Goal: Information Seeking & Learning: Learn about a topic

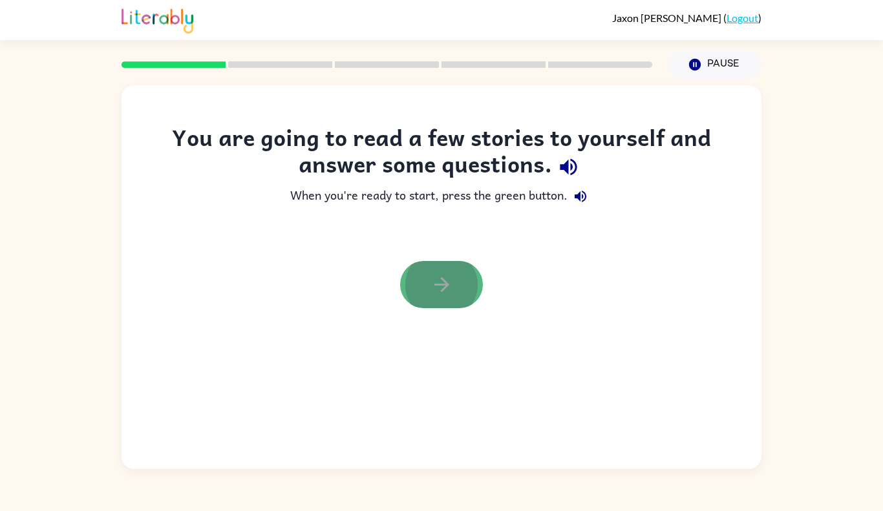
click at [458, 279] on button "button" at bounding box center [441, 284] width 83 height 47
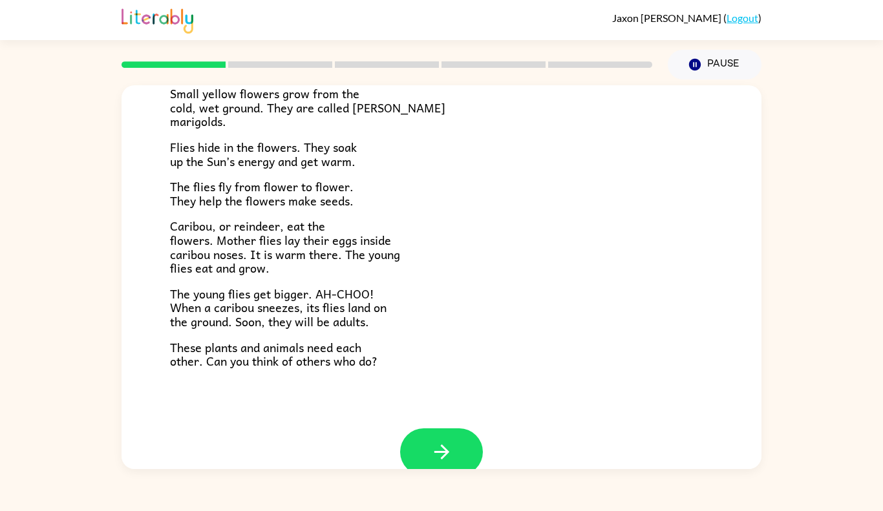
scroll to position [226, 0]
click at [446, 452] on icon "button" at bounding box center [441, 451] width 15 height 15
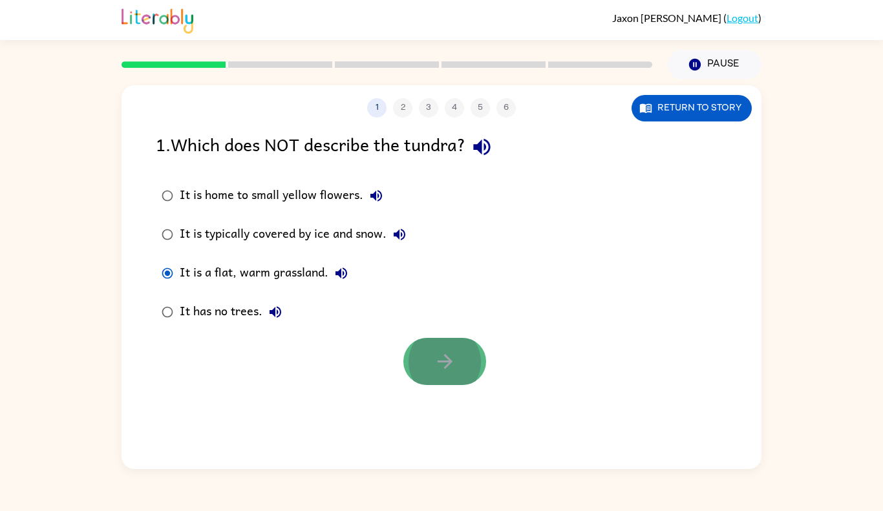
click at [438, 370] on icon "button" at bounding box center [445, 361] width 23 height 23
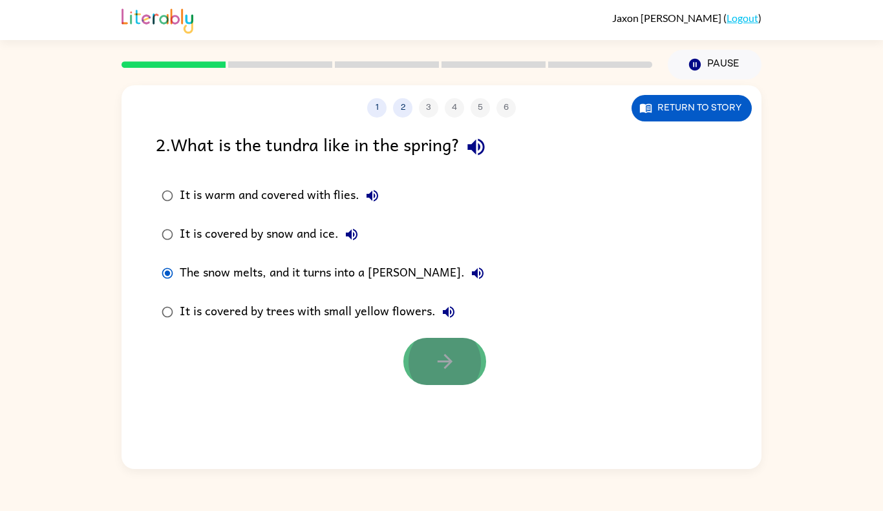
click at [447, 372] on icon "button" at bounding box center [445, 361] width 23 height 23
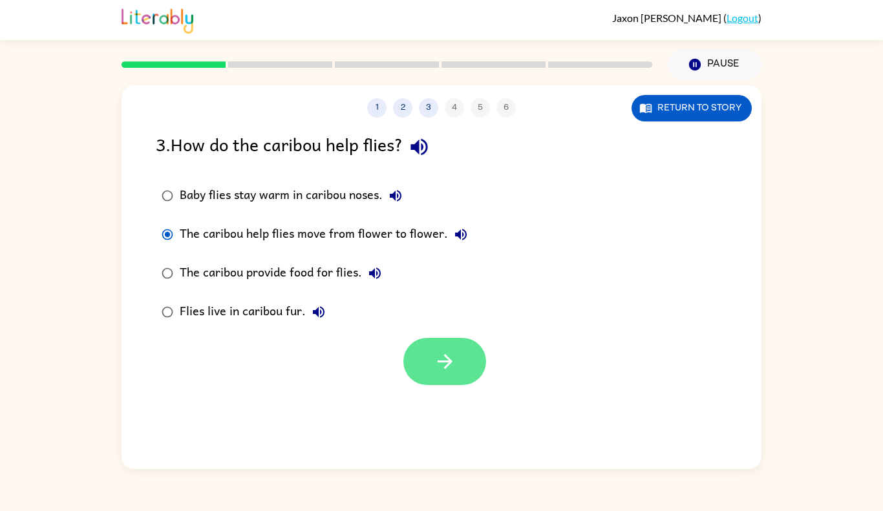
click at [445, 349] on button "button" at bounding box center [444, 361] width 83 height 47
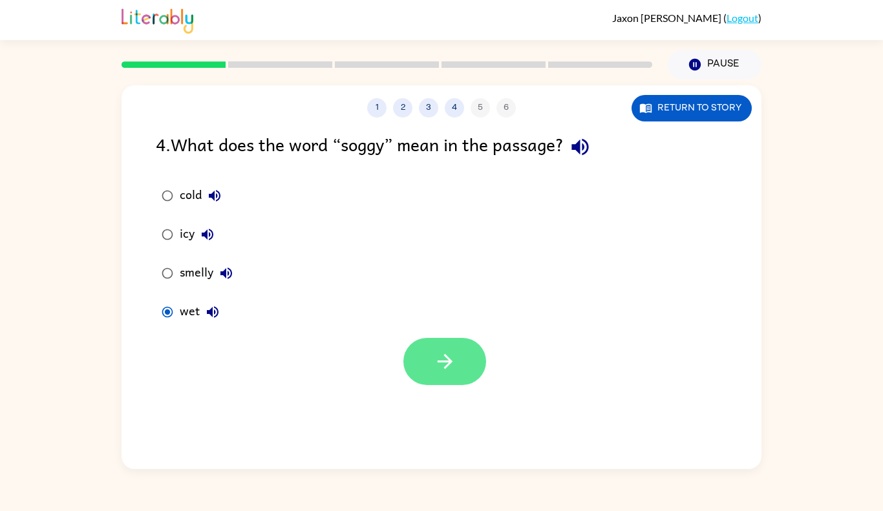
click at [424, 357] on button "button" at bounding box center [444, 361] width 83 height 47
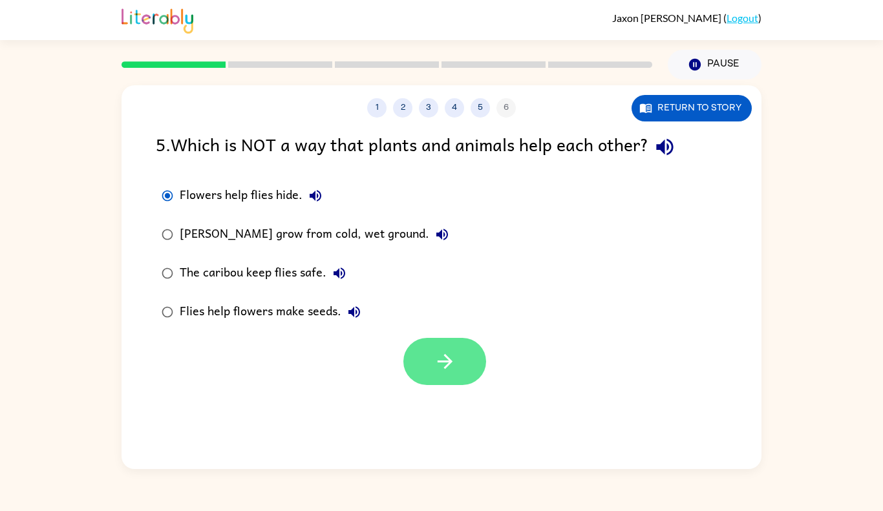
click at [429, 343] on button "button" at bounding box center [444, 361] width 83 height 47
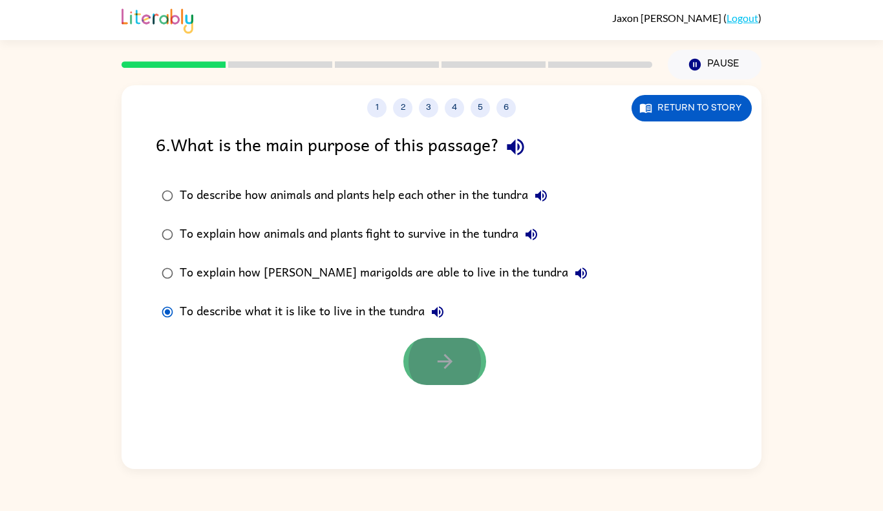
click at [431, 357] on button "button" at bounding box center [444, 361] width 83 height 47
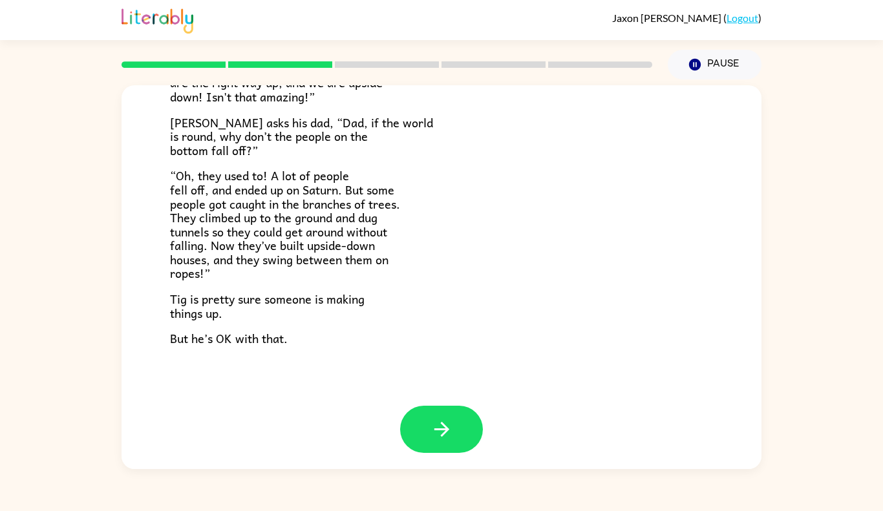
scroll to position [361, 0]
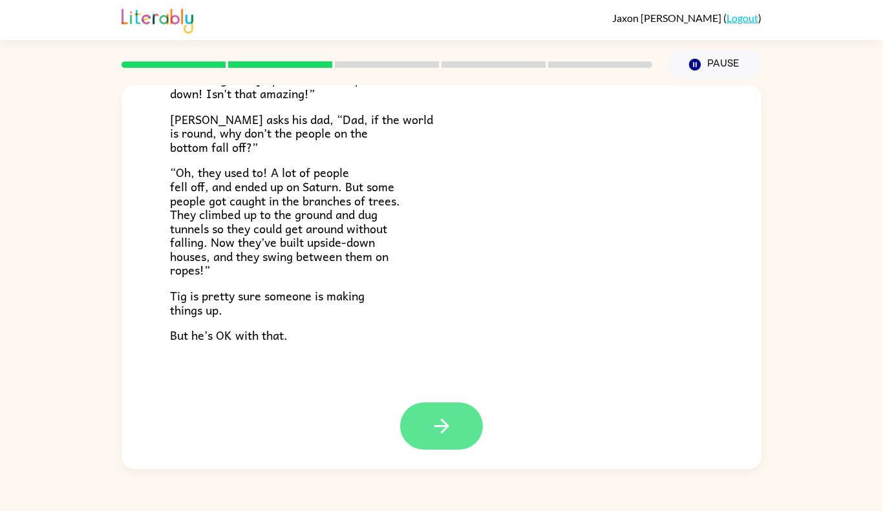
click at [462, 412] on button "button" at bounding box center [441, 426] width 83 height 47
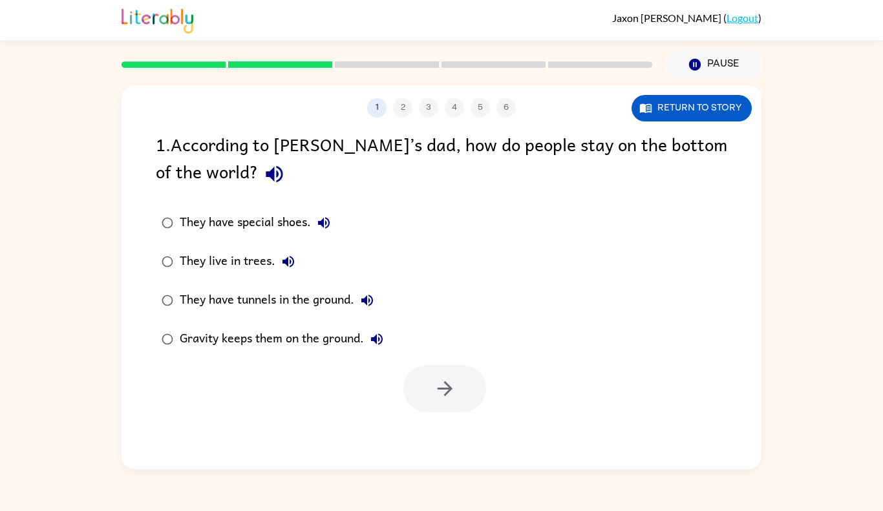
scroll to position [0, 0]
click at [263, 178] on icon "button" at bounding box center [274, 174] width 23 height 23
click at [457, 378] on button "button" at bounding box center [444, 388] width 83 height 47
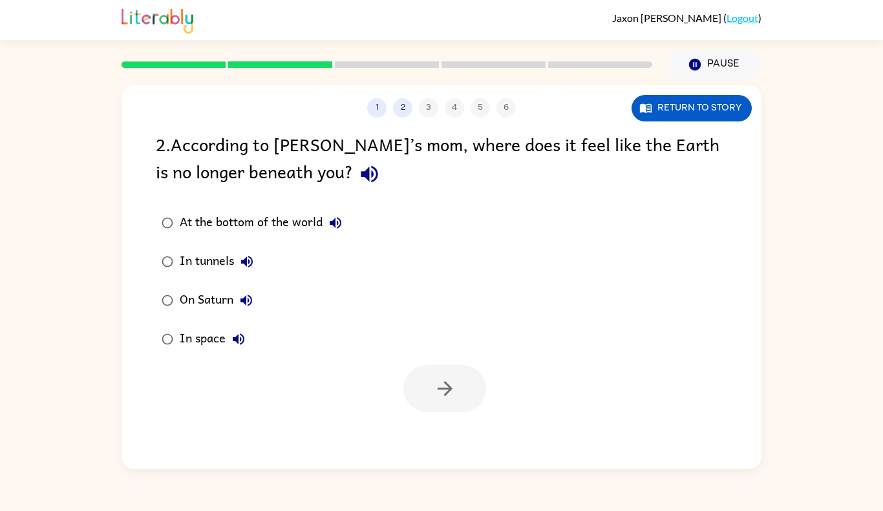
click at [361, 175] on icon "button" at bounding box center [369, 174] width 17 height 17
click at [425, 369] on button "button" at bounding box center [444, 388] width 83 height 47
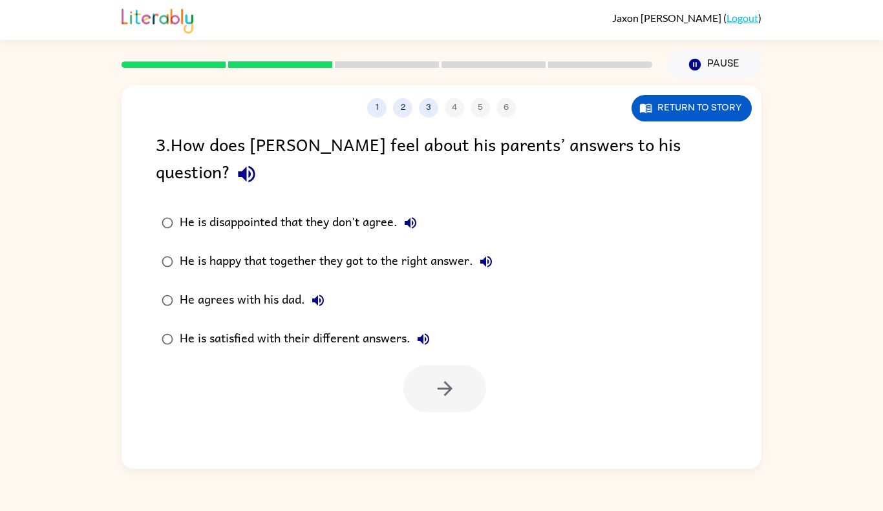
click at [255, 166] on icon "button" at bounding box center [246, 174] width 17 height 17
click at [410, 215] on icon "button" at bounding box center [411, 223] width 16 height 16
click at [428, 326] on button "He is satisfied with their different answers." at bounding box center [423, 339] width 26 height 26
click at [431, 365] on button "button" at bounding box center [444, 388] width 83 height 47
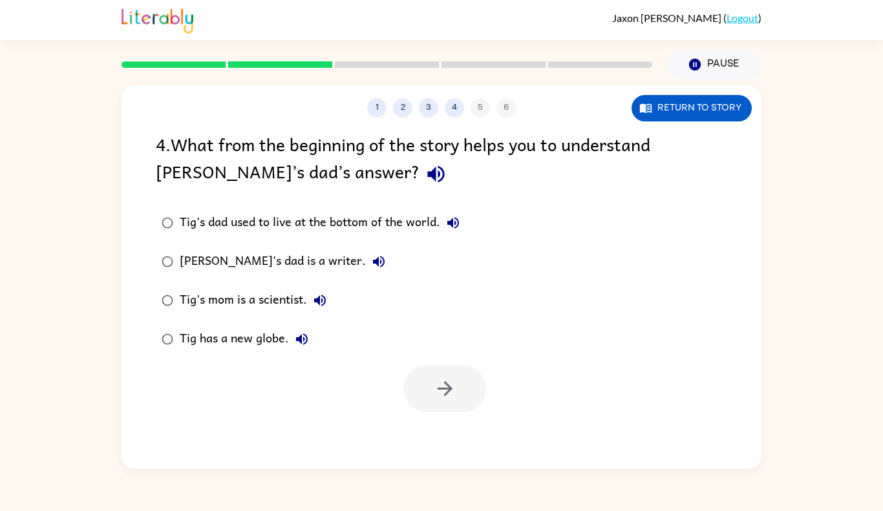
click at [425, 173] on icon "button" at bounding box center [436, 174] width 23 height 23
click at [449, 369] on button "button" at bounding box center [444, 388] width 83 height 47
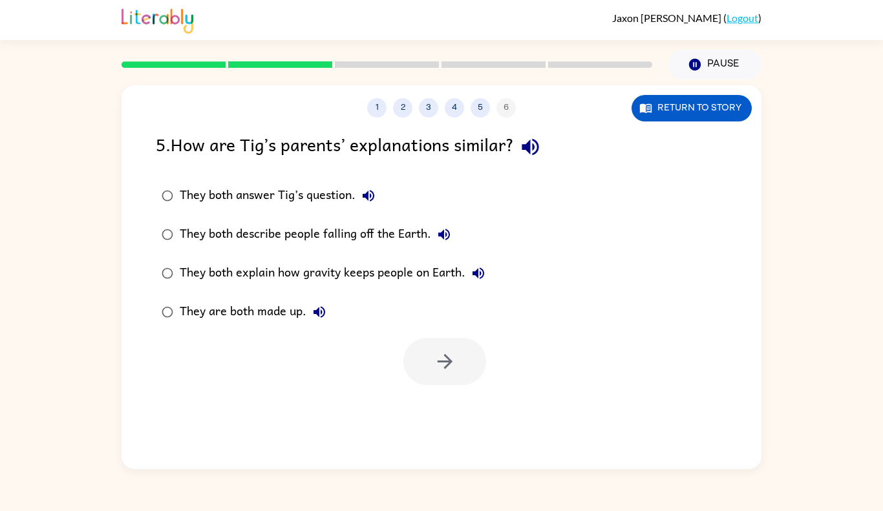
click at [537, 149] on icon "button" at bounding box center [530, 147] width 23 height 23
click at [516, 430] on div "1 2 3 4 5 6 Return to story 5 . How are [PERSON_NAME]’s parents’ explanations s…" at bounding box center [442, 277] width 640 height 384
click at [536, 436] on div "1 2 3 4 5 6 Return to story 5 . How are [PERSON_NAME]’s parents’ explanations s…" at bounding box center [442, 277] width 640 height 384
click at [429, 365] on button "button" at bounding box center [444, 361] width 83 height 47
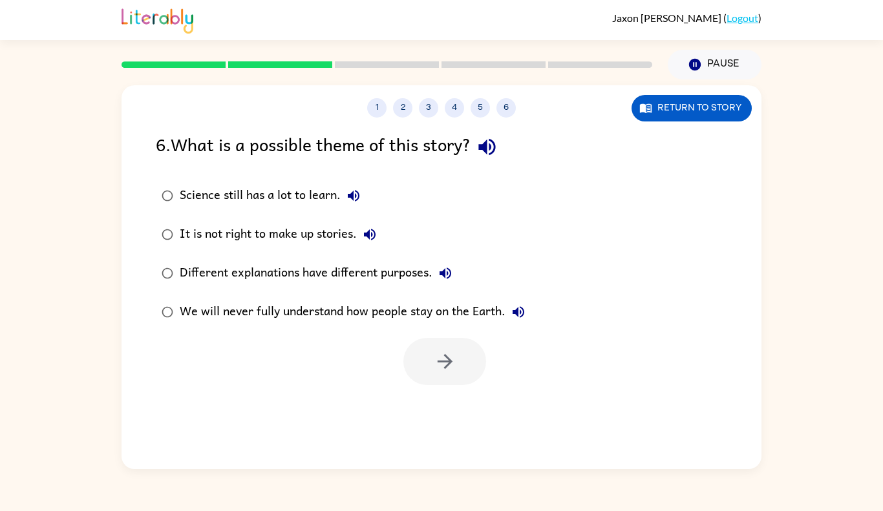
click at [486, 146] on icon "button" at bounding box center [486, 147] width 17 height 17
click at [447, 359] on icon "button" at bounding box center [445, 361] width 23 height 23
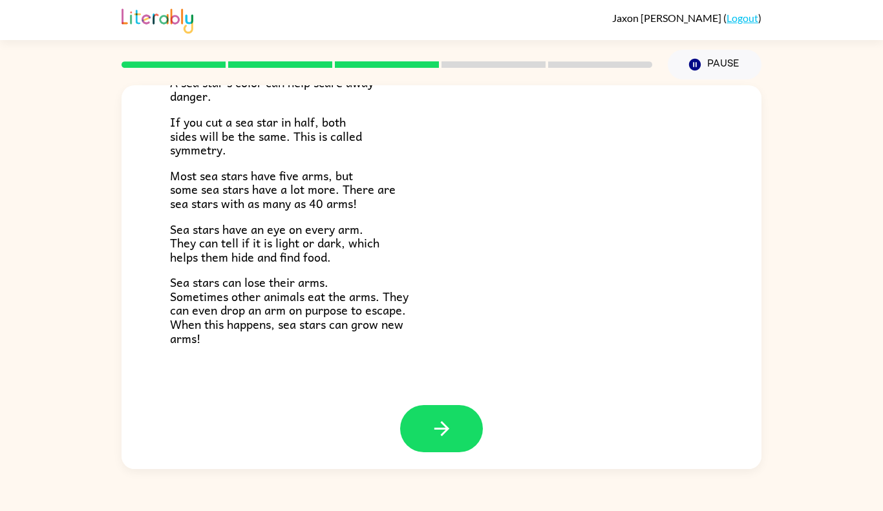
scroll to position [358, 0]
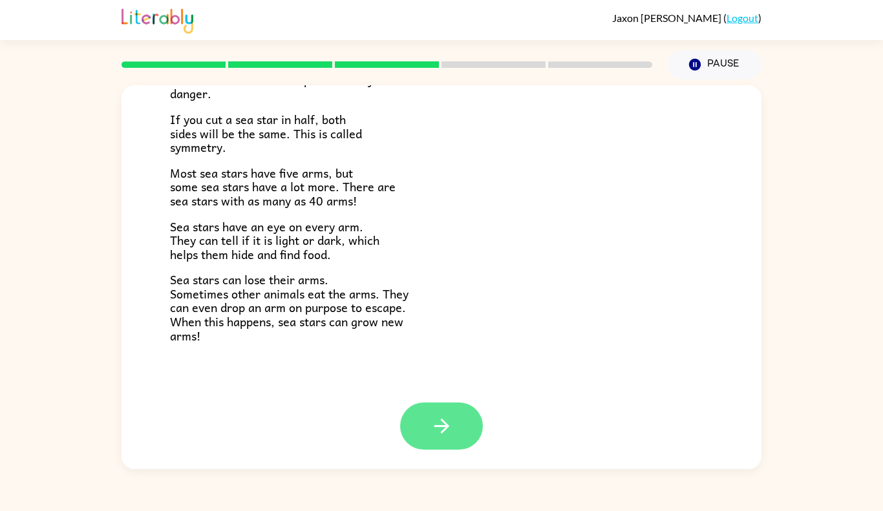
click at [433, 423] on icon "button" at bounding box center [442, 426] width 23 height 23
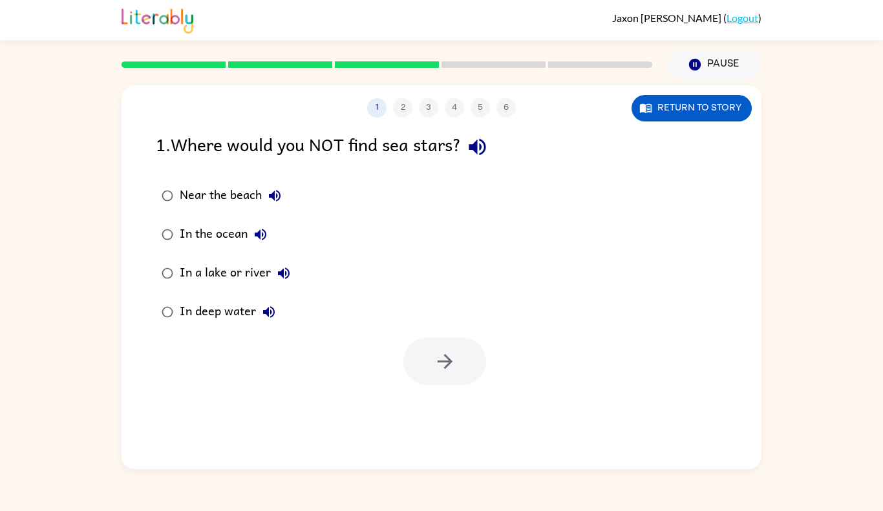
click at [488, 149] on icon "button" at bounding box center [477, 147] width 23 height 23
click at [437, 346] on button "button" at bounding box center [444, 361] width 83 height 47
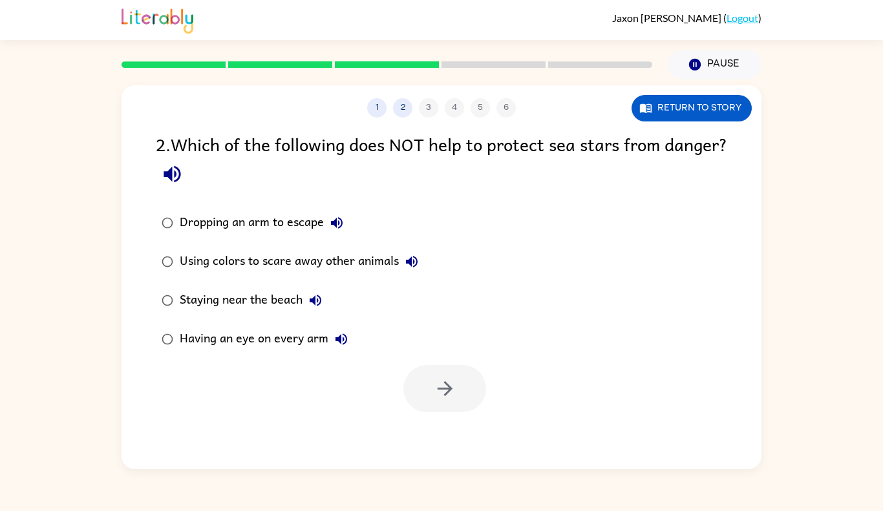
click at [184, 175] on icon "button" at bounding box center [172, 174] width 23 height 23
click at [434, 398] on icon "button" at bounding box center [445, 389] width 23 height 23
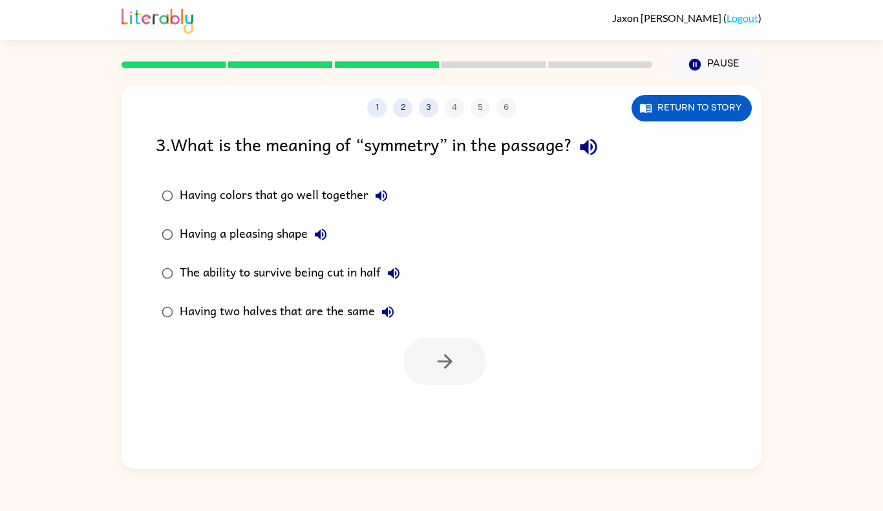
click at [592, 140] on icon "button" at bounding box center [588, 147] width 23 height 23
click at [427, 360] on button "button" at bounding box center [444, 361] width 83 height 47
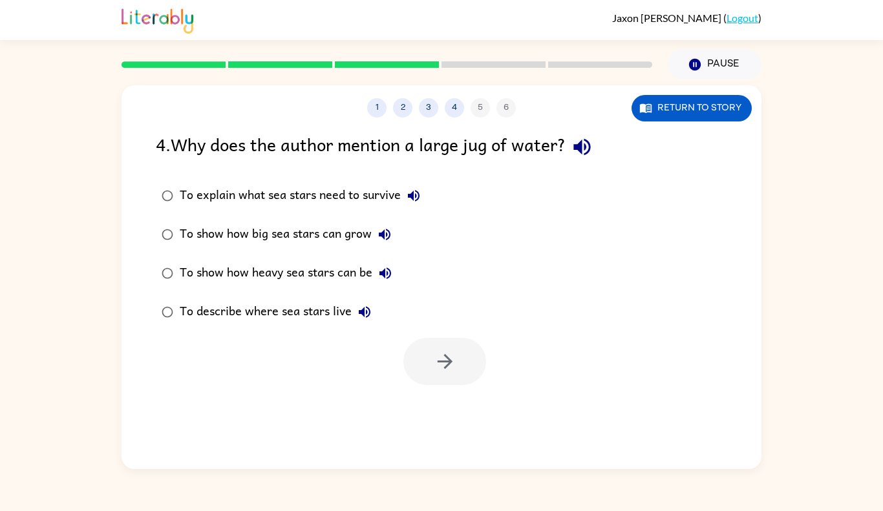
click at [593, 141] on icon "button" at bounding box center [582, 147] width 23 height 23
click at [458, 376] on button "button" at bounding box center [444, 361] width 83 height 47
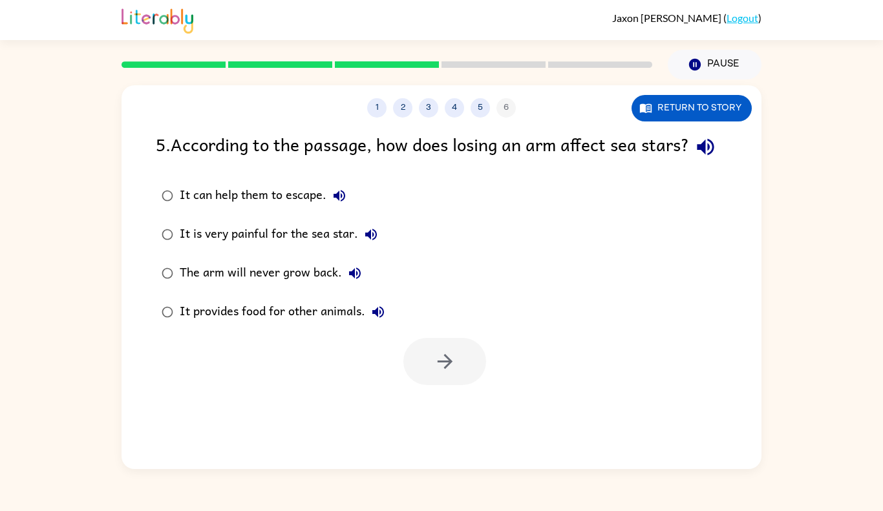
click at [697, 156] on icon "button" at bounding box center [705, 147] width 17 height 17
click at [470, 376] on button "button" at bounding box center [444, 361] width 83 height 47
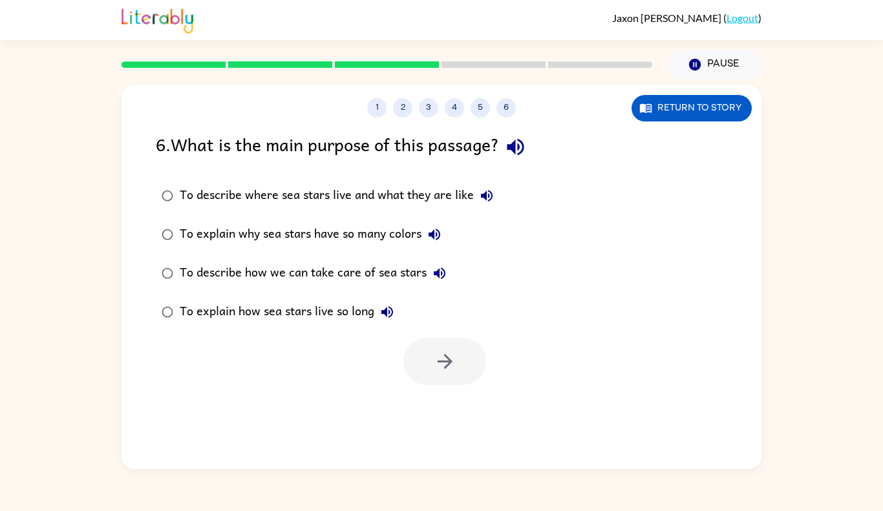
click at [526, 147] on icon "button" at bounding box center [515, 147] width 23 height 23
click at [488, 197] on icon "button" at bounding box center [487, 196] width 16 height 16
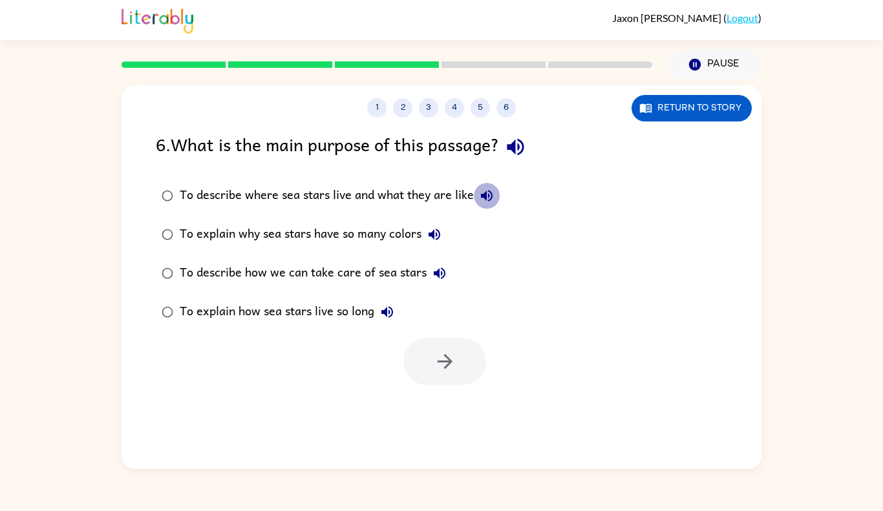
click at [488, 197] on icon "button" at bounding box center [487, 196] width 16 height 16
click at [416, 368] on button "button" at bounding box center [444, 361] width 83 height 47
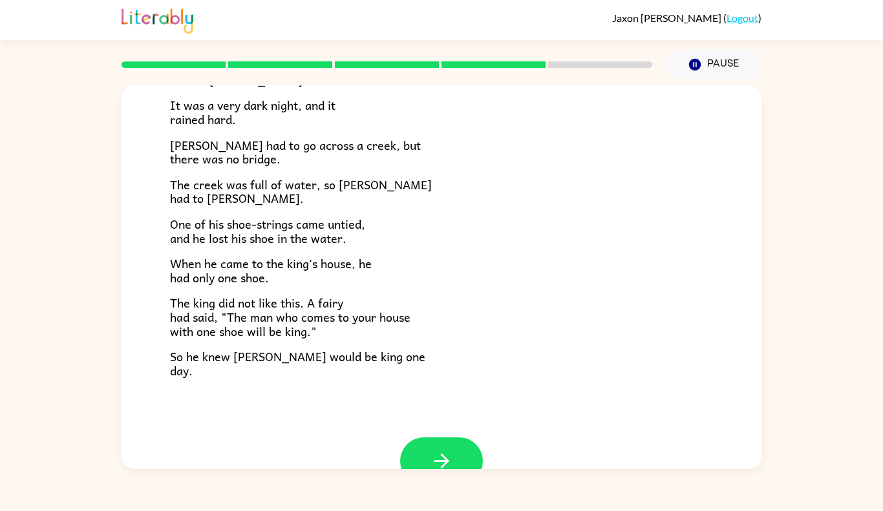
scroll to position [173, 0]
click at [449, 449] on button "button" at bounding box center [441, 460] width 83 height 47
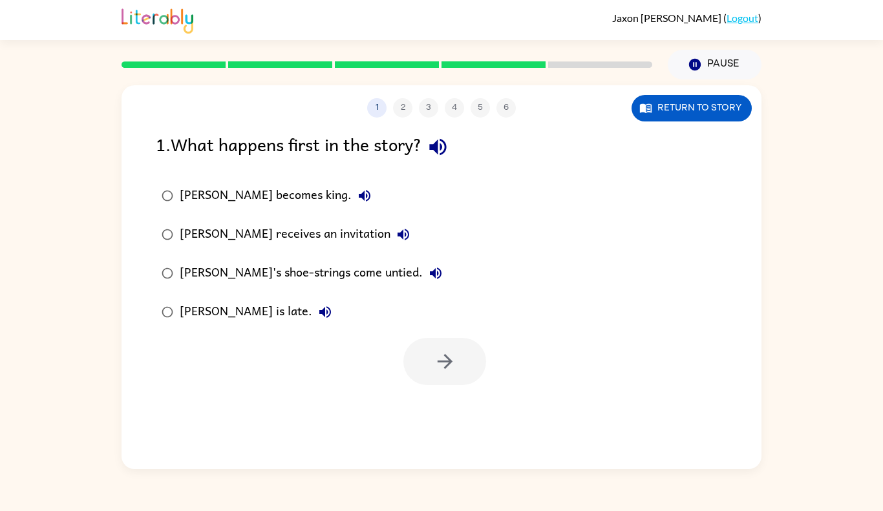
scroll to position [0, 0]
click at [445, 147] on icon "button" at bounding box center [437, 147] width 17 height 17
click at [428, 345] on button "button" at bounding box center [444, 361] width 83 height 47
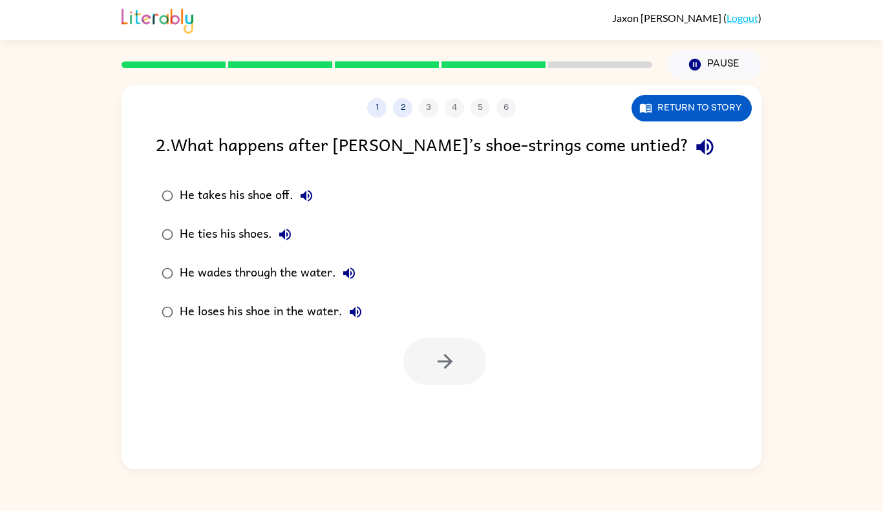
click at [694, 142] on icon "button" at bounding box center [705, 147] width 23 height 23
click at [418, 344] on button "button" at bounding box center [444, 361] width 83 height 47
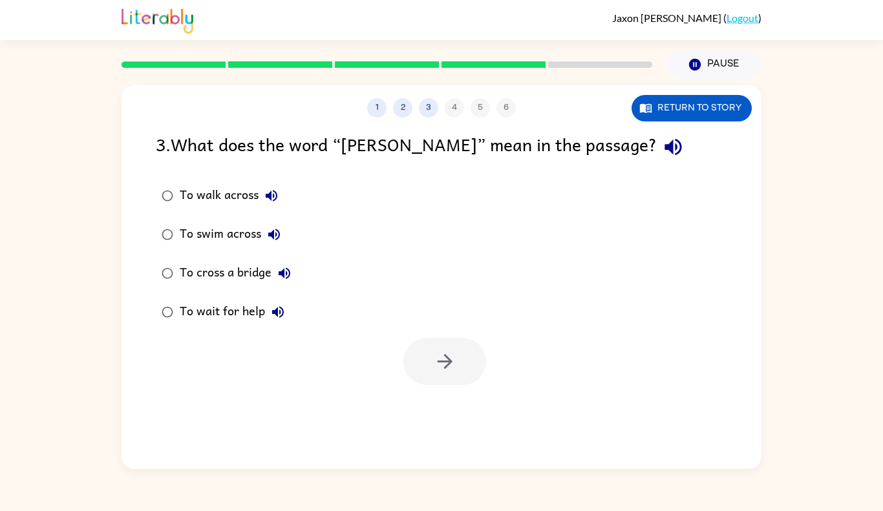
click at [665, 142] on icon "button" at bounding box center [673, 147] width 17 height 17
click at [450, 354] on icon "button" at bounding box center [445, 361] width 23 height 23
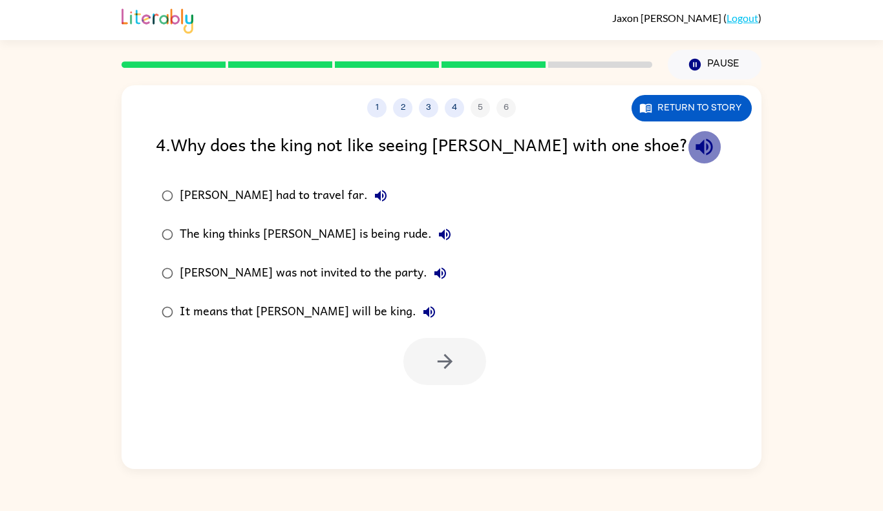
click at [696, 145] on icon "button" at bounding box center [704, 147] width 17 height 17
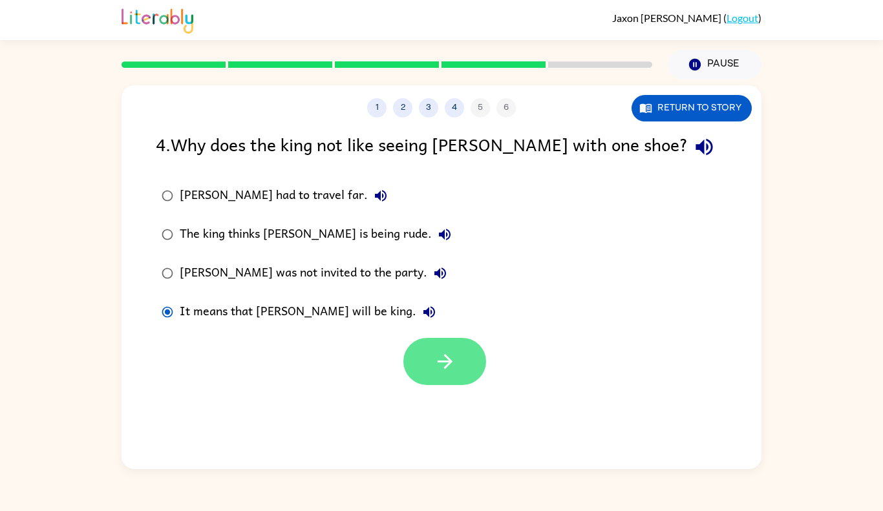
click at [454, 372] on icon "button" at bounding box center [445, 361] width 23 height 23
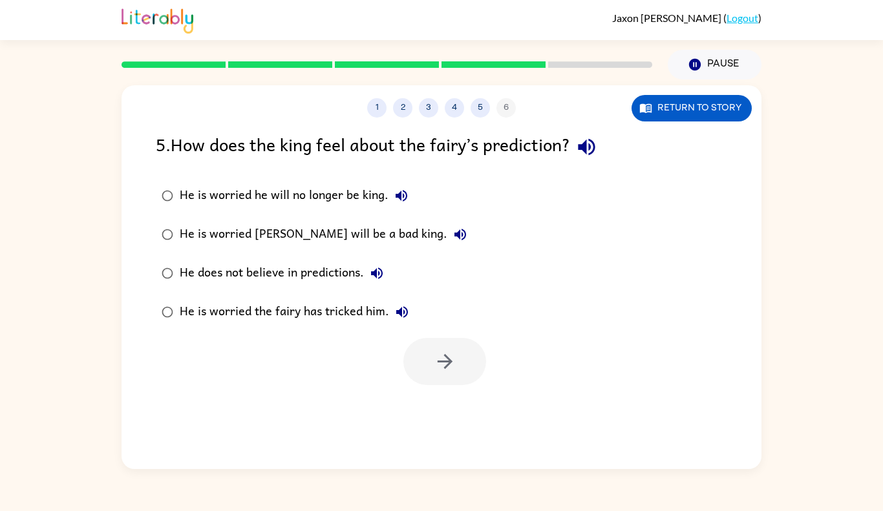
click at [590, 137] on icon "button" at bounding box center [586, 147] width 23 height 23
click at [438, 360] on icon "button" at bounding box center [445, 361] width 23 height 23
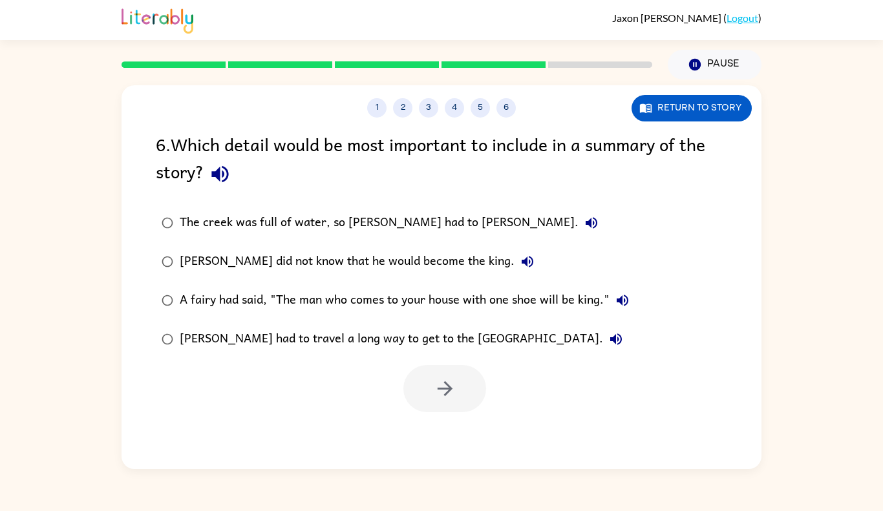
click at [219, 168] on icon "button" at bounding box center [220, 174] width 23 height 23
click at [451, 377] on button "button" at bounding box center [444, 388] width 83 height 47
